Goal: Download file/media

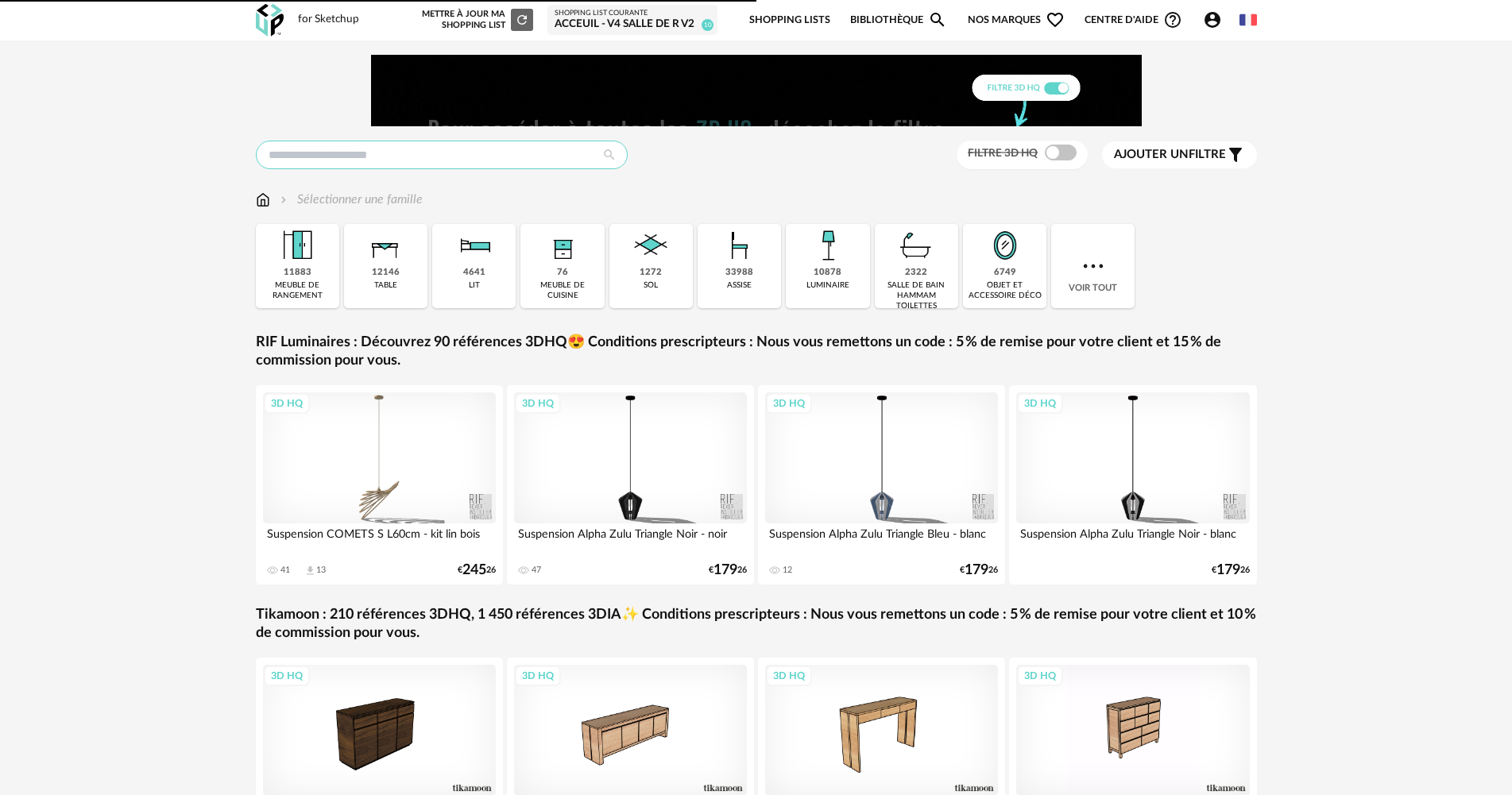
click at [531, 147] on input "text" at bounding box center [441, 155] width 372 height 29
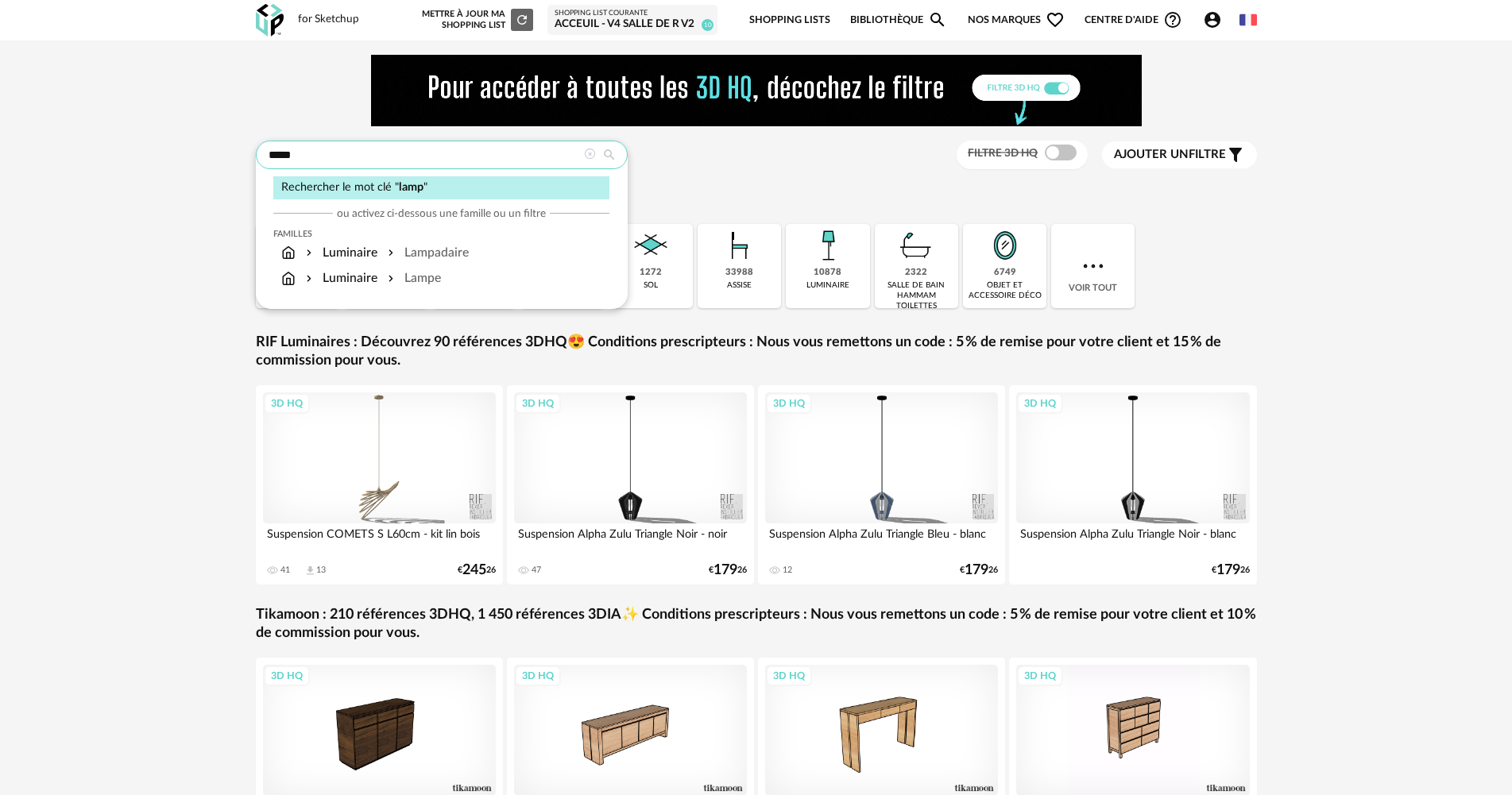
type input "*****"
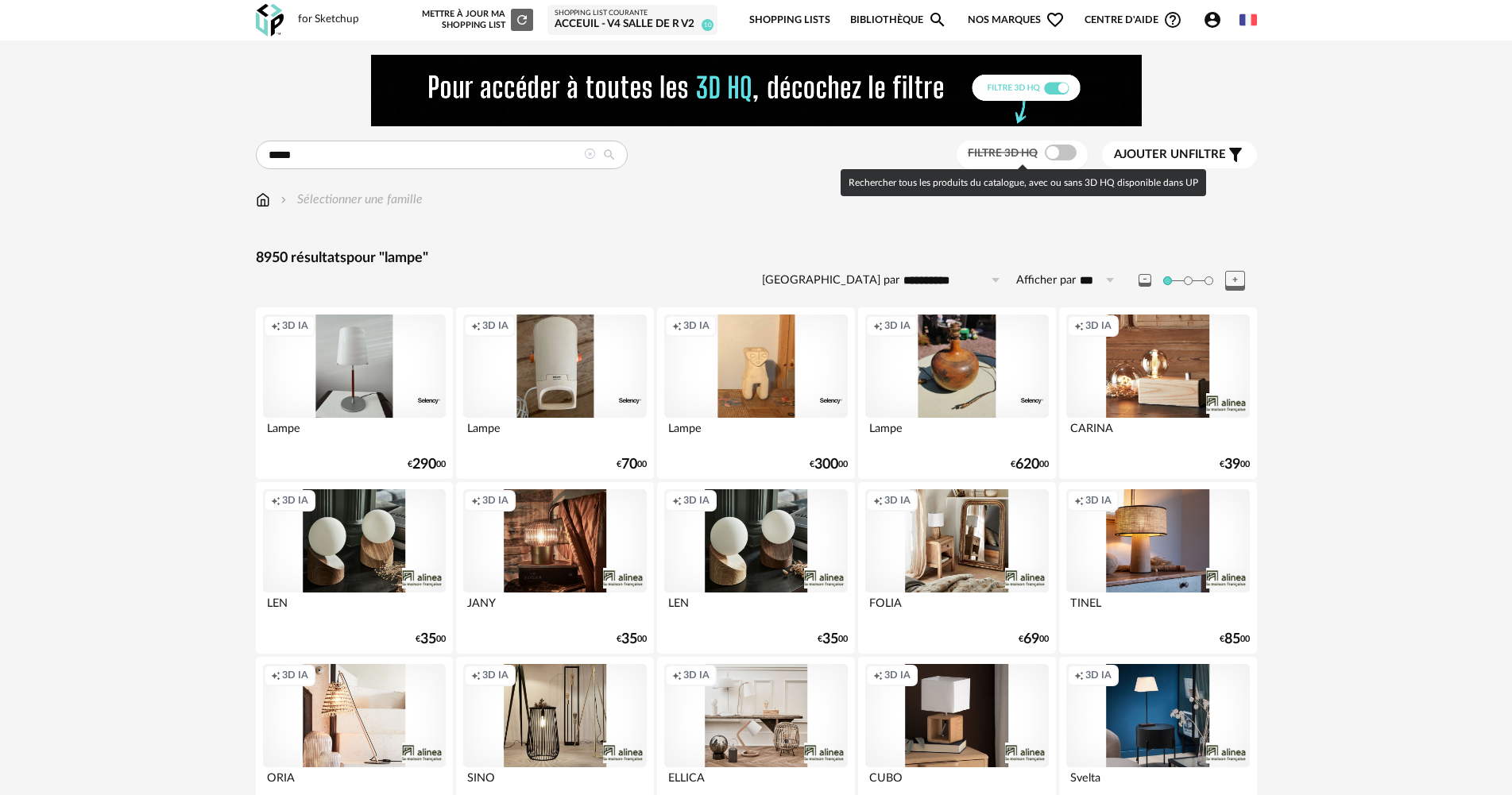
click at [1045, 153] on span at bounding box center [1061, 152] width 32 height 16
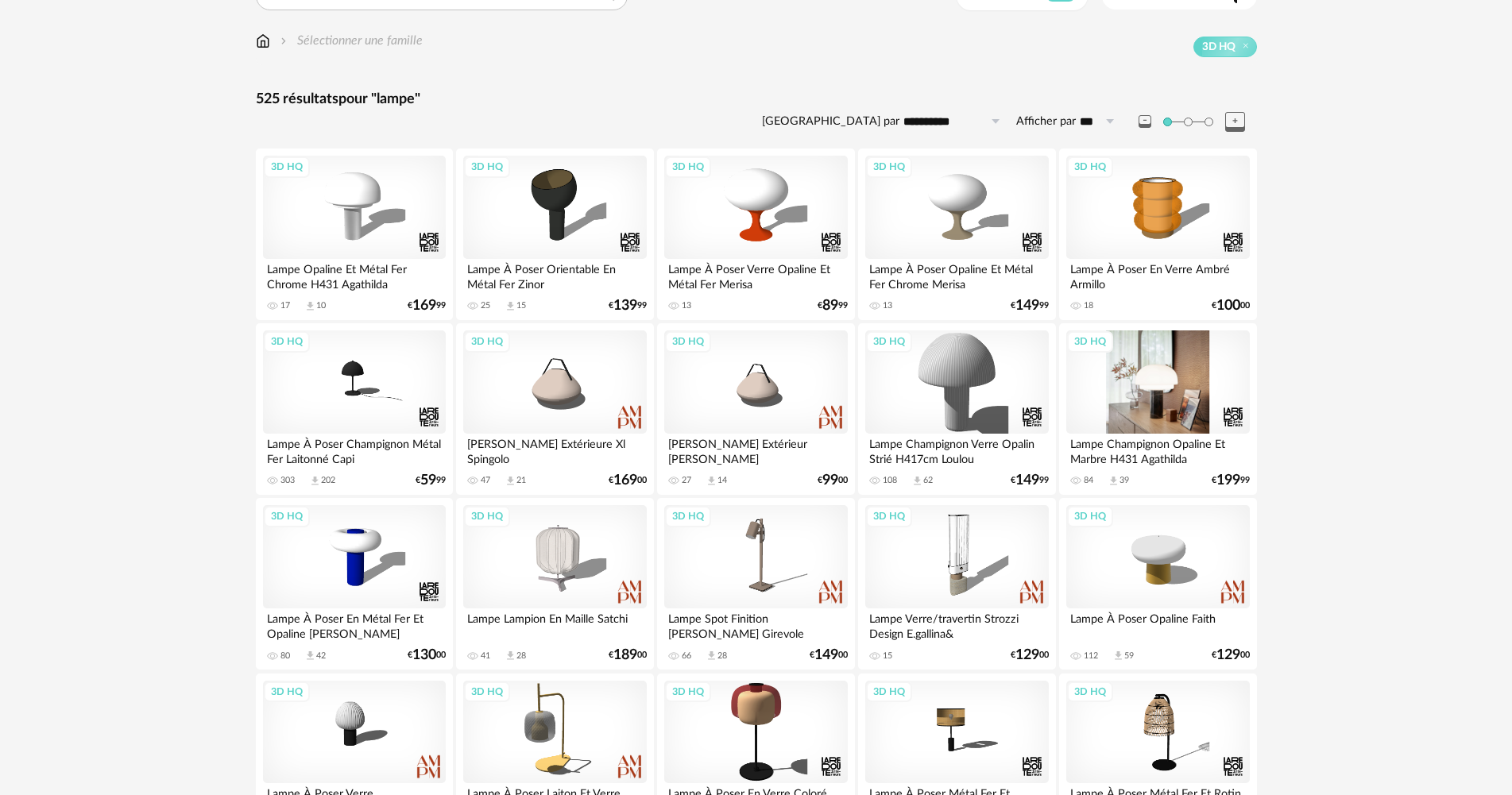
scroll to position [318, 0]
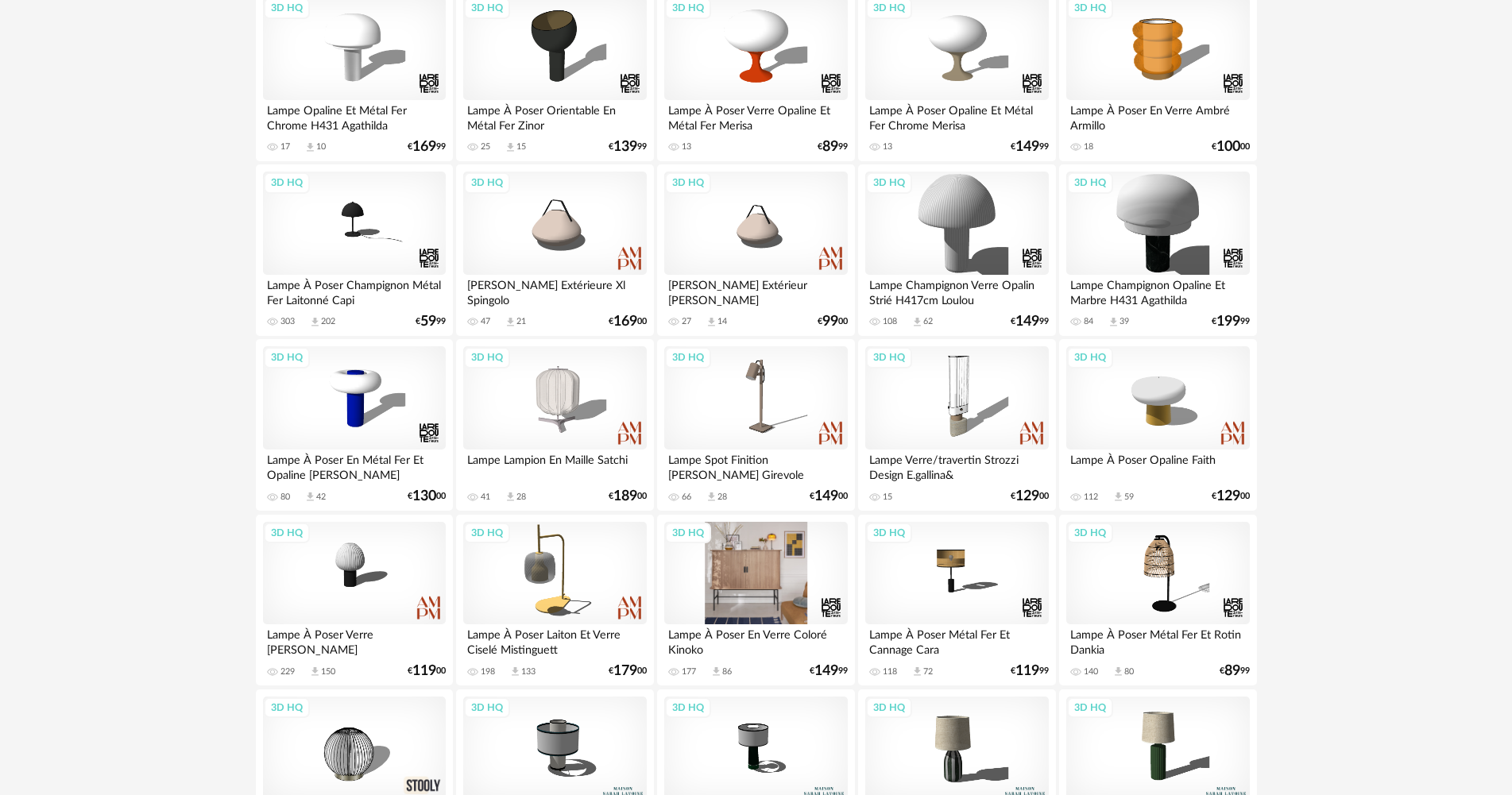
click at [800, 576] on div "3D HQ" at bounding box center [756, 573] width 183 height 104
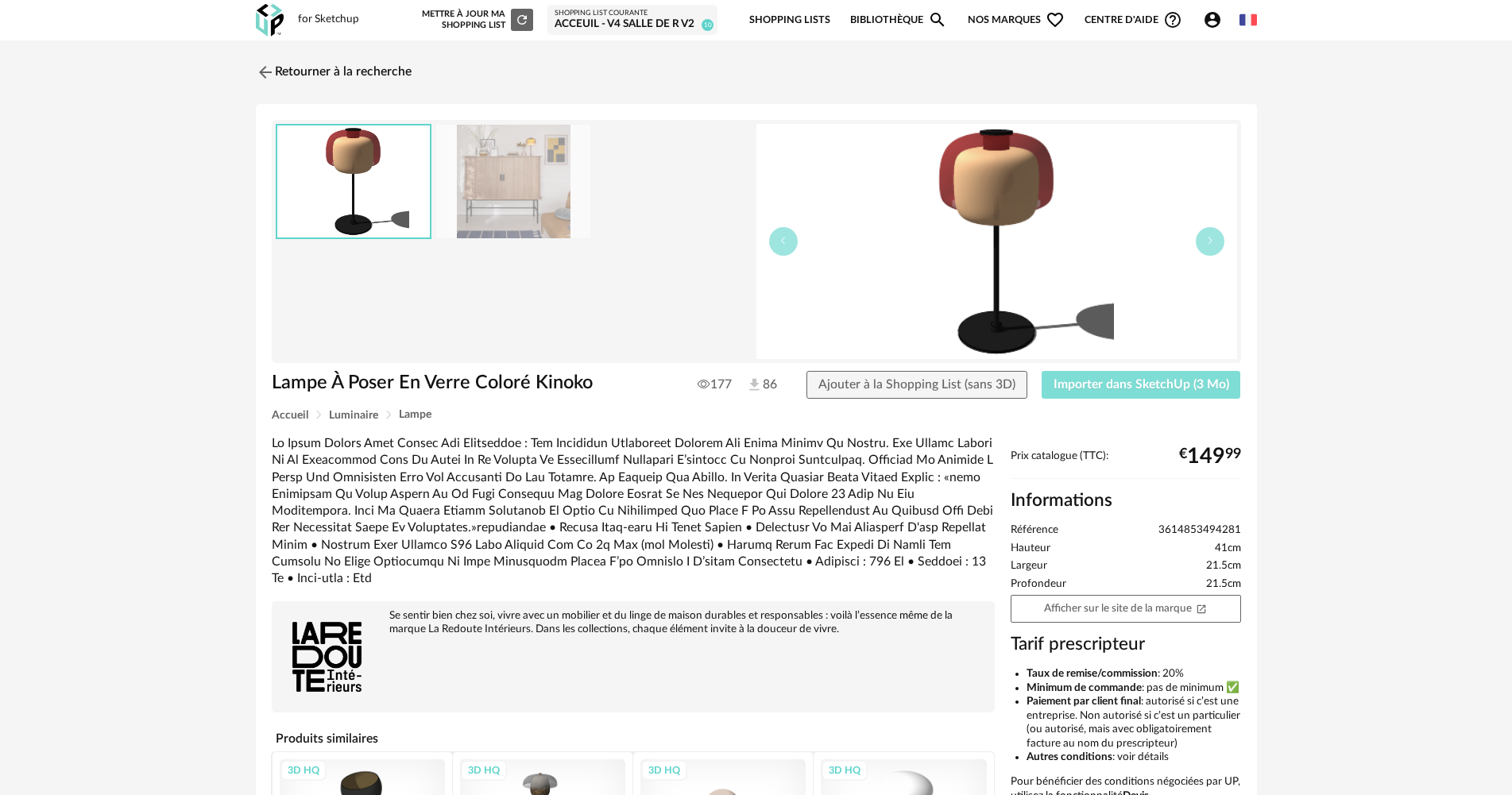
click at [1172, 385] on span "Importer dans SketchUp (3 Mo)" at bounding box center [1141, 384] width 175 height 13
